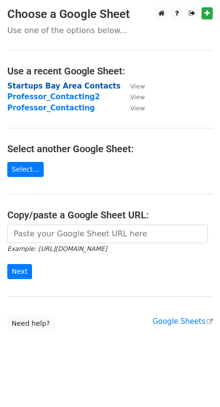
click at [70, 88] on strong "Startups Bay Area Contacts" at bounding box center [63, 86] width 113 height 9
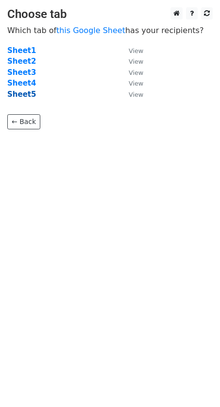
click at [17, 97] on strong "Sheet5" at bounding box center [21, 94] width 29 height 9
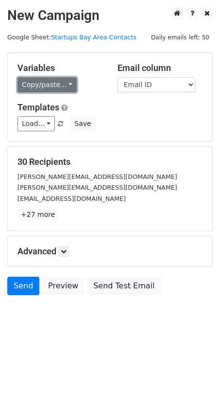
click at [45, 84] on link "Copy/paste..." at bounding box center [47, 84] width 59 height 15
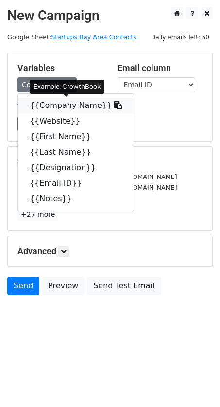
click at [53, 104] on link "{{Company Name}}" at bounding box center [76, 106] width 116 height 16
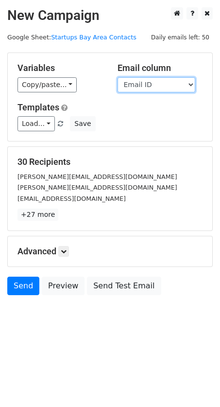
click at [174, 89] on select "Company Name Website First Name Last Name Designation Email ID Notes" at bounding box center [157, 84] width 78 height 15
click at [118, 77] on select "Company Name Website First Name Last Name Designation Email ID Notes" at bounding box center [157, 84] width 78 height 15
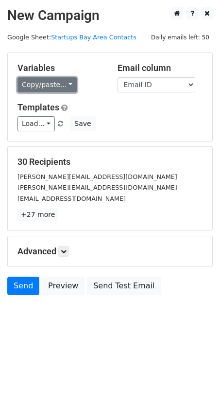
click at [56, 86] on link "Copy/paste..." at bounding box center [47, 84] width 59 height 15
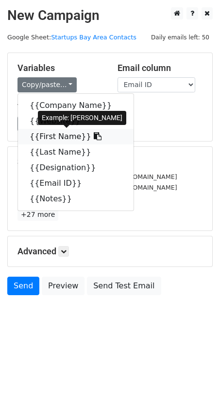
click at [51, 134] on link "{{First Name}}" at bounding box center [76, 137] width 116 height 16
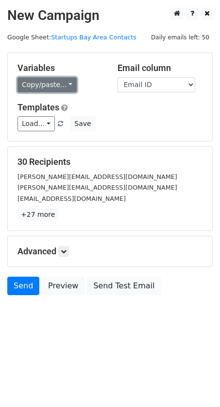
click at [58, 83] on link "Copy/paste..." at bounding box center [47, 84] width 59 height 15
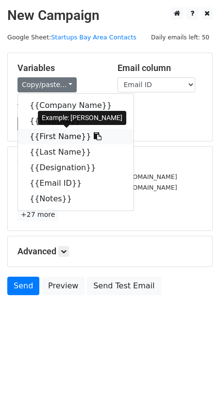
click at [51, 138] on link "{{First Name}}" at bounding box center [76, 137] width 116 height 16
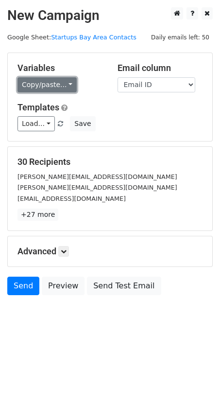
click at [47, 83] on link "Copy/paste..." at bounding box center [47, 84] width 59 height 15
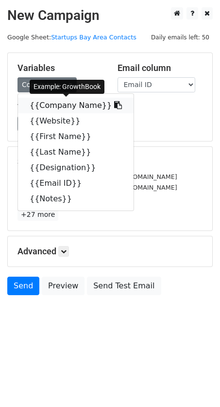
click at [78, 102] on link "{{Company Name}}" at bounding box center [76, 106] width 116 height 16
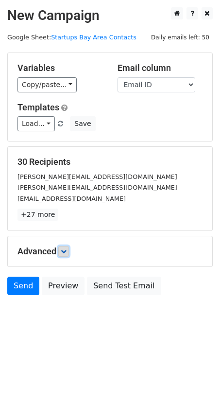
click at [63, 246] on link at bounding box center [63, 251] width 11 height 11
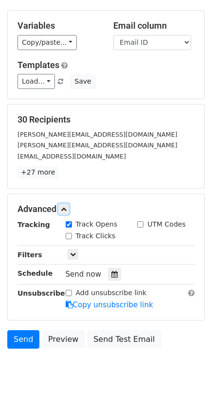
scroll to position [63, 0]
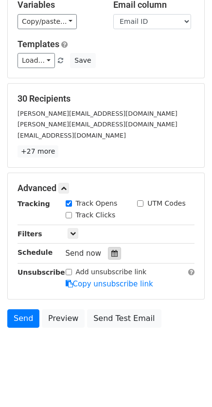
click at [111, 250] on icon at bounding box center [114, 253] width 6 height 7
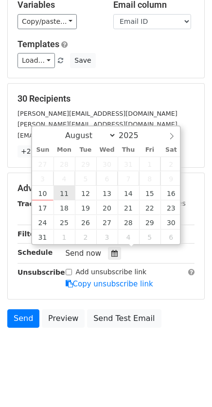
type input "2025-08-11 12:00"
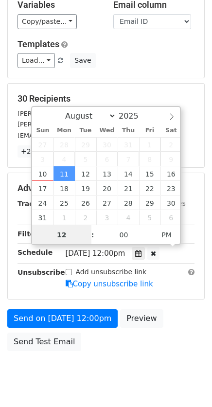
scroll to position [47, 0]
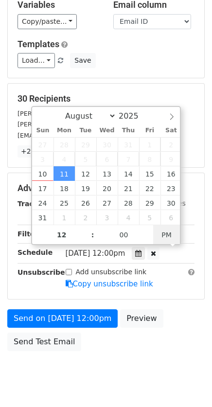
click at [160, 247] on div at bounding box center [153, 253] width 12 height 13
type input "04"
type input "14"
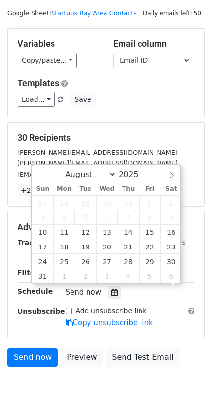
scroll to position [63, 0]
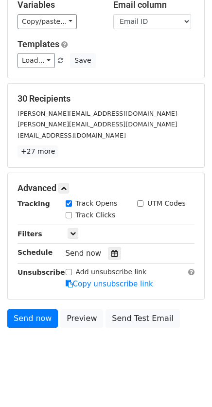
click at [197, 247] on div "Send now" at bounding box center [130, 253] width 144 height 13
click at [111, 250] on icon at bounding box center [114, 253] width 6 height 7
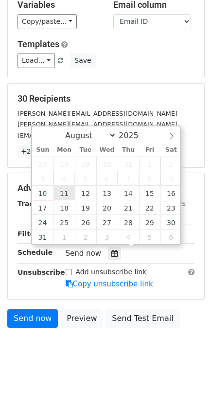
type input "2025-08-11 16:14"
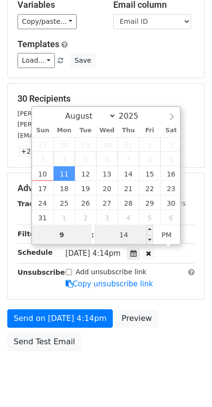
type input "9"
type input "2025-08-11 21:14"
type input "09"
click at [132, 235] on input "14" at bounding box center [123, 234] width 59 height 19
type input "15"
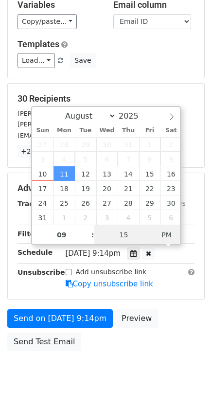
type input "2025-08-11 09:15"
click at [159, 229] on div "August September October November December 2025 Sun Mon Tue Wed Thu Fri Sat 27 …" at bounding box center [106, 175] width 150 height 139
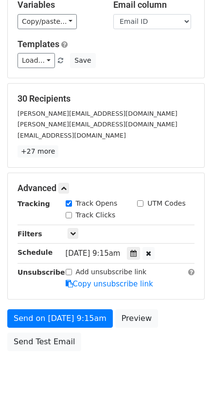
click at [136, 356] on body "New Campaign Daily emails left: 50 Google Sheet: Startups Bay Area Contacts Var…" at bounding box center [106, 169] width 212 height 451
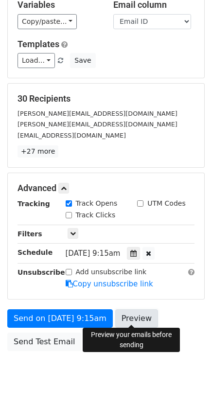
click at [129, 314] on link "Preview" at bounding box center [136, 318] width 43 height 18
click at [143, 314] on link "Preview" at bounding box center [136, 318] width 43 height 18
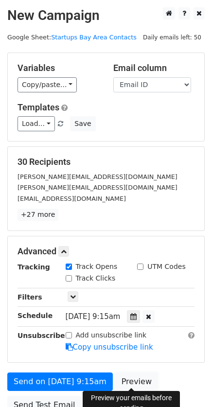
scroll to position [73, 0]
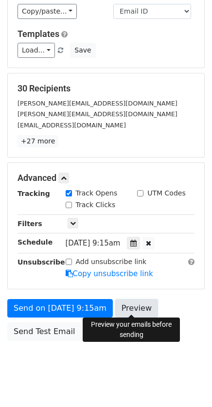
click at [137, 304] on link "Preview" at bounding box center [136, 308] width 43 height 18
click at [142, 305] on link "Preview" at bounding box center [136, 308] width 43 height 18
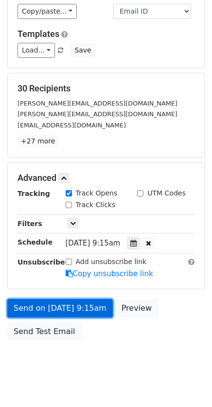
click at [68, 308] on link "Send on Aug 11 at 9:15am" at bounding box center [60, 308] width 106 height 18
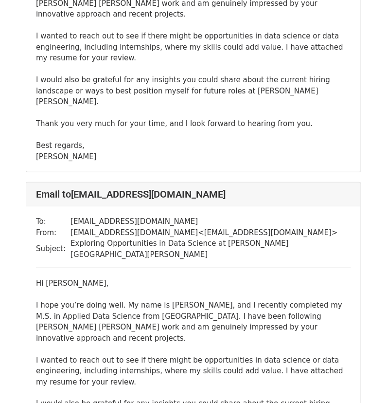
scroll to position [8116, 0]
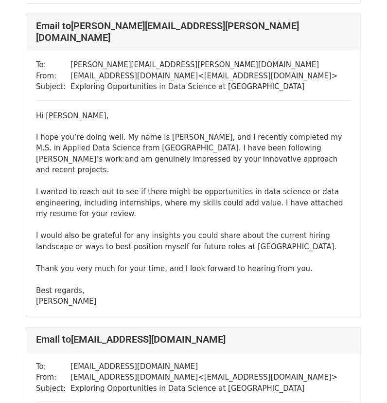
scroll to position [6988, 0]
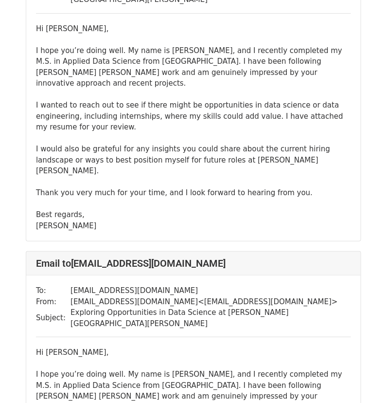
scroll to position [8116, 0]
